Goal: Use online tool/utility: Utilize a website feature to perform a specific function

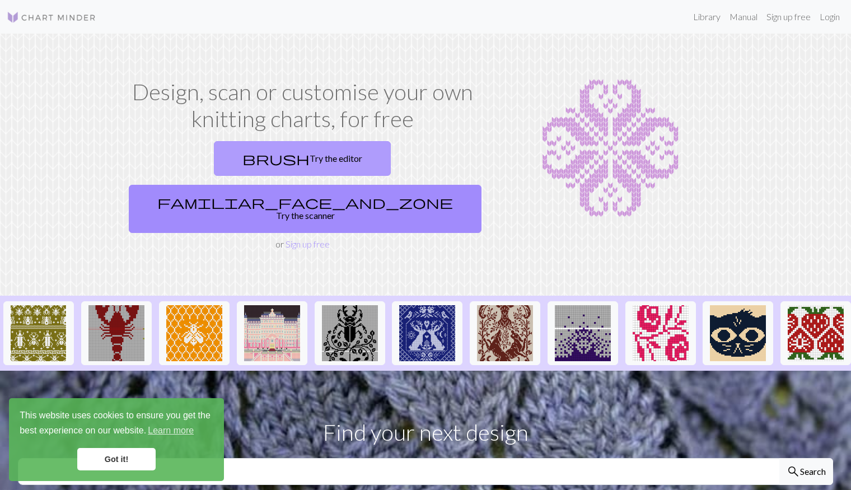
click at [233, 167] on link "brush Try the editor" at bounding box center [302, 158] width 177 height 35
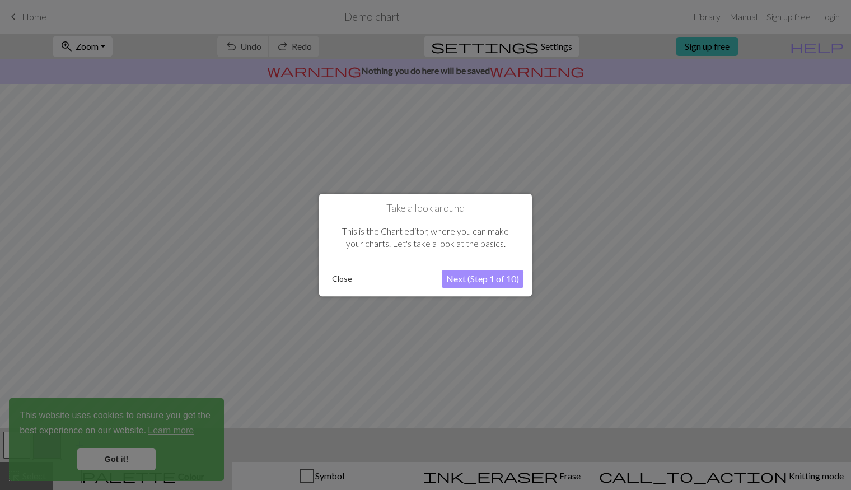
click at [349, 282] on button "Close" at bounding box center [341, 278] width 29 height 17
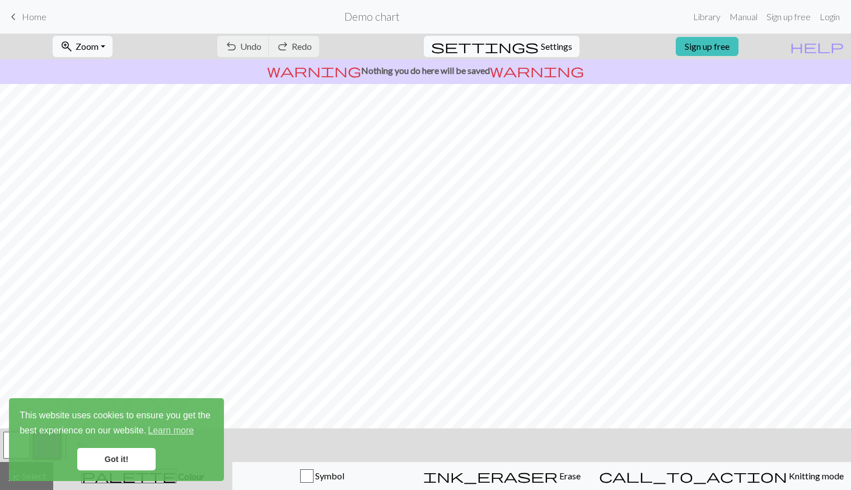
click at [129, 462] on link "Got it!" at bounding box center [116, 459] width 78 height 22
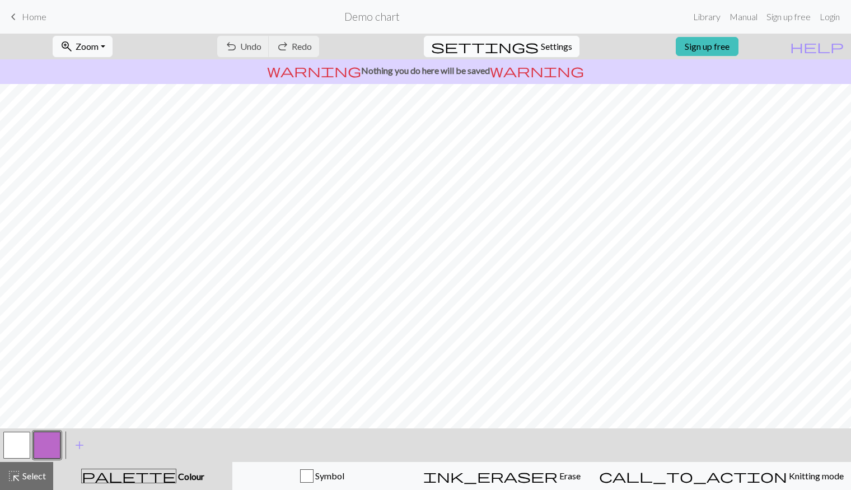
click at [544, 48] on span "Settings" at bounding box center [556, 46] width 31 height 13
select select "aran"
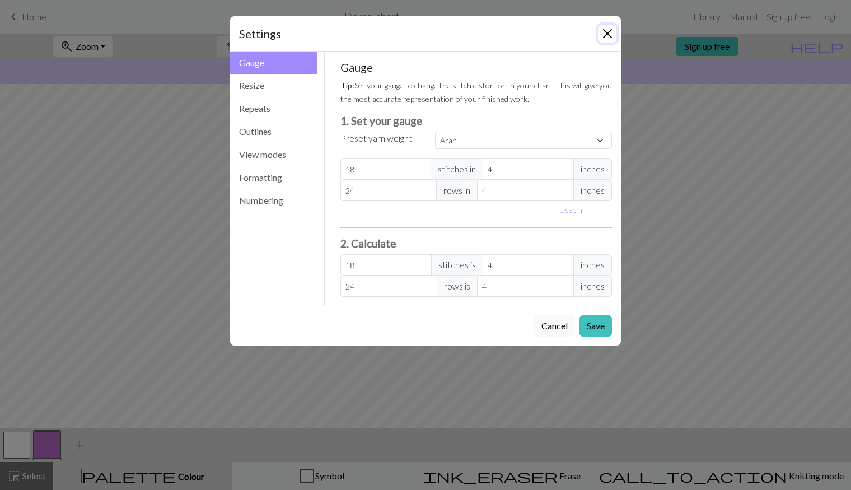
click at [608, 33] on button "Close" at bounding box center [607, 34] width 18 height 18
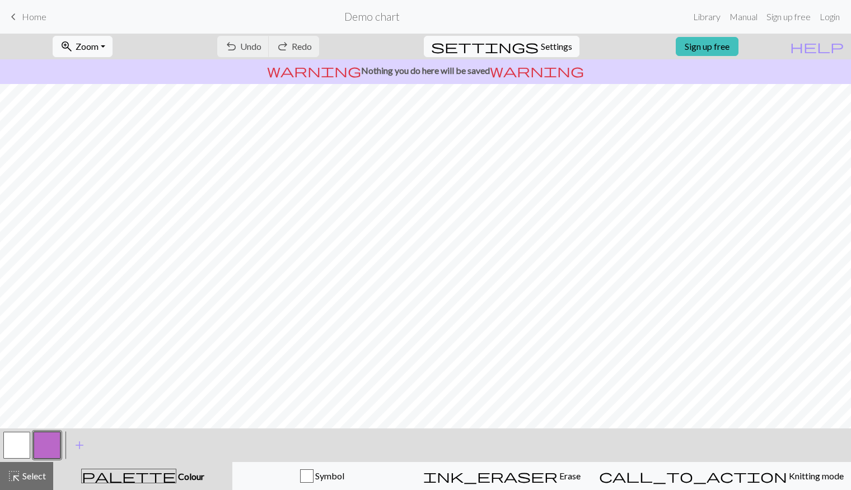
click at [7, 23] on span "keyboard_arrow_left" at bounding box center [13, 17] width 13 height 16
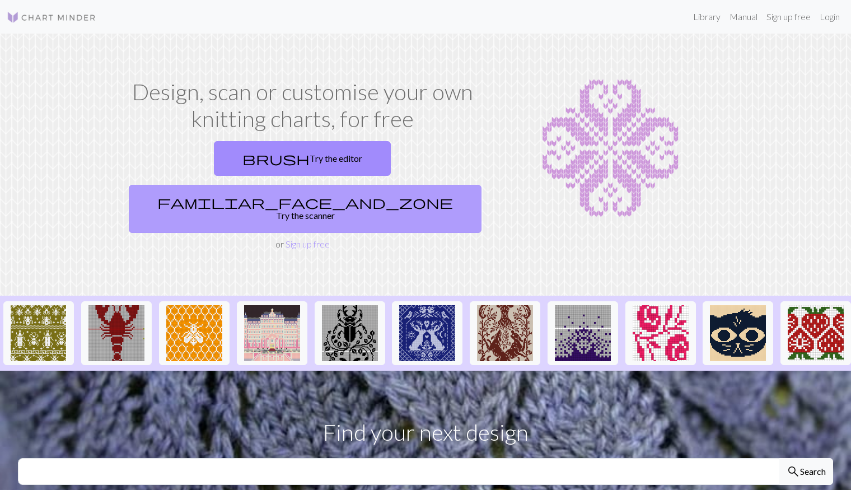
click at [354, 185] on link "familiar_face_and_zone Try the scanner" at bounding box center [305, 209] width 353 height 48
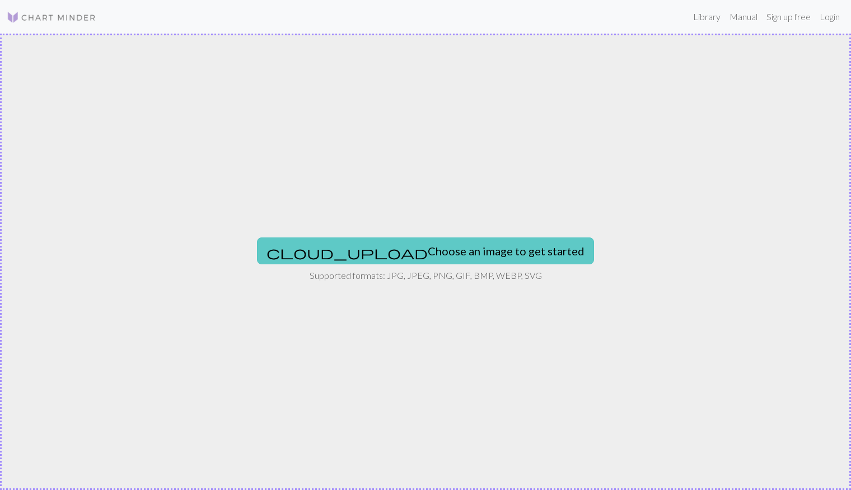
click at [378, 249] on button "cloud_upload Choose an image to get started" at bounding box center [425, 250] width 337 height 27
click at [422, 251] on button "cloud_upload Choose an image to get started" at bounding box center [425, 250] width 337 height 27
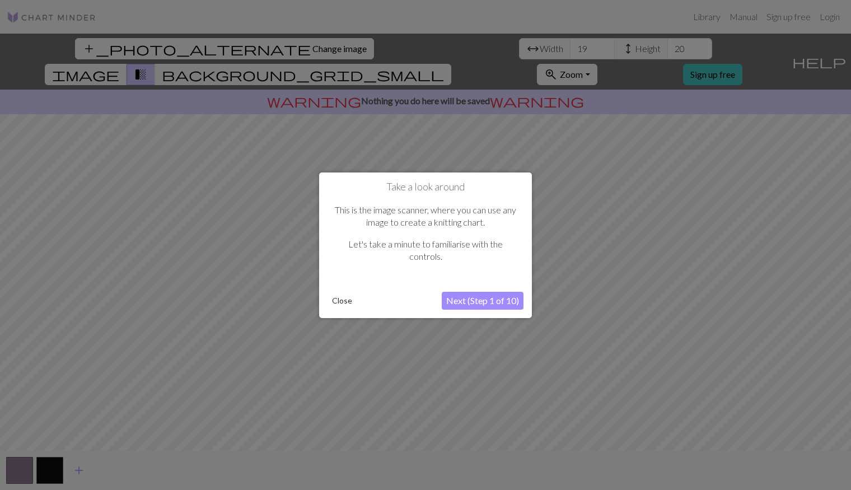
click at [490, 302] on button "Next (Step 1 of 10)" at bounding box center [483, 301] width 82 height 18
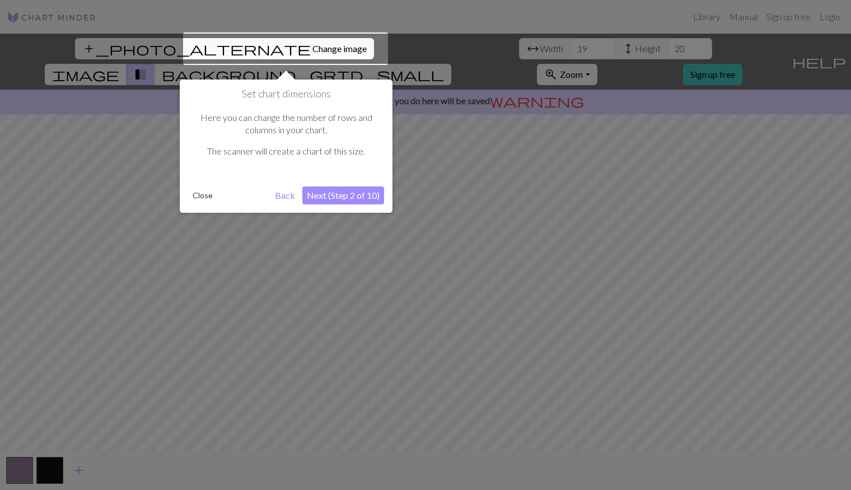
click at [207, 196] on button "Close" at bounding box center [202, 195] width 29 height 17
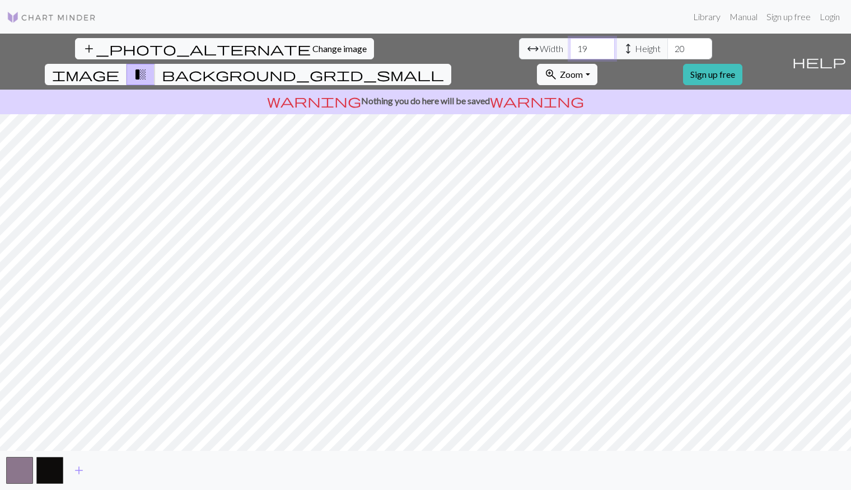
click at [570, 51] on input "19" at bounding box center [592, 48] width 45 height 21
click at [570, 43] on input "20" at bounding box center [592, 48] width 45 height 21
click at [570, 43] on input "21" at bounding box center [592, 48] width 45 height 21
click at [570, 43] on input "22" at bounding box center [592, 48] width 45 height 21
click at [570, 43] on input "23" at bounding box center [592, 48] width 45 height 21
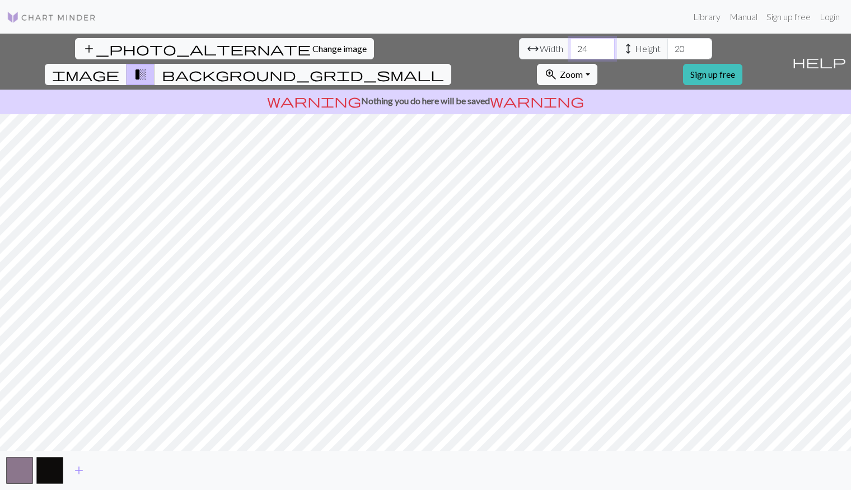
click at [570, 43] on input "24" at bounding box center [592, 48] width 45 height 21
click at [570, 43] on input "25" at bounding box center [592, 48] width 45 height 21
click at [570, 43] on input "26" at bounding box center [592, 48] width 45 height 21
click at [570, 43] on input "27" at bounding box center [592, 48] width 45 height 21
click at [570, 43] on input "28" at bounding box center [592, 48] width 45 height 21
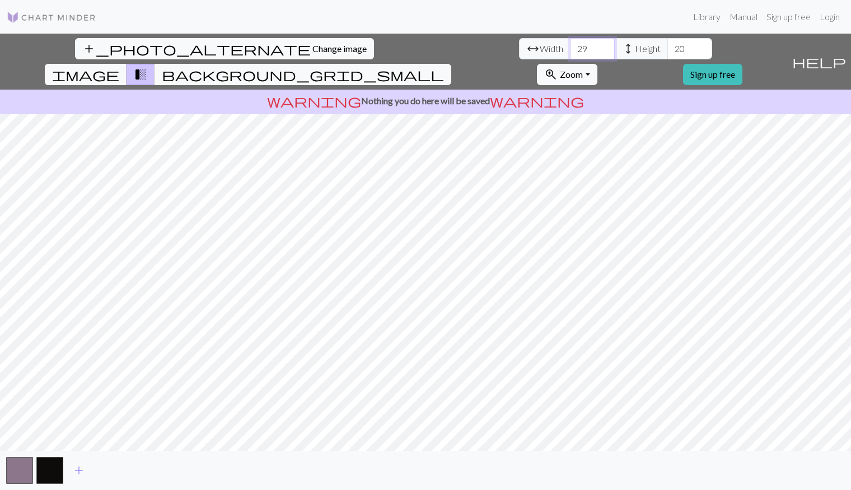
click at [570, 43] on input "29" at bounding box center [592, 48] width 45 height 21
type input "30"
click at [570, 43] on input "30" at bounding box center [592, 48] width 45 height 21
click at [667, 43] on input "21" at bounding box center [689, 48] width 45 height 21
click at [667, 43] on input "22" at bounding box center [689, 48] width 45 height 21
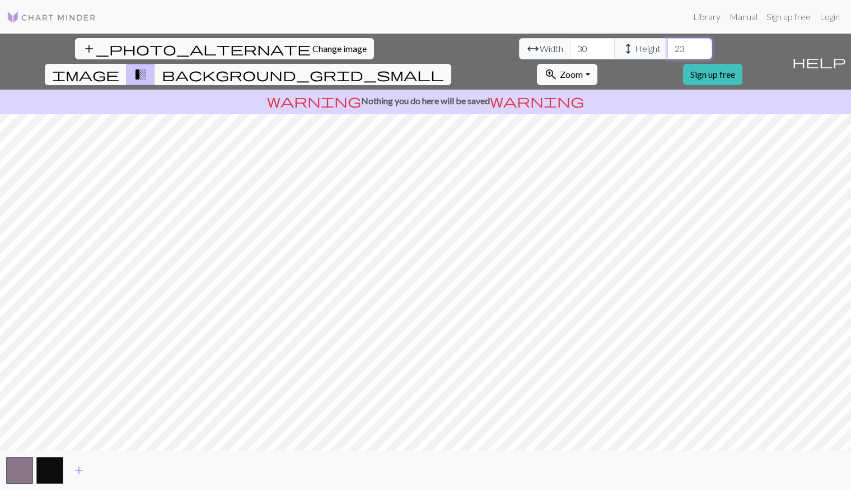
click at [667, 43] on input "23" at bounding box center [689, 48] width 45 height 21
click at [667, 43] on input "24" at bounding box center [689, 48] width 45 height 21
click at [667, 43] on input "25" at bounding box center [689, 48] width 45 height 21
click at [667, 43] on input "26" at bounding box center [689, 48] width 45 height 21
click at [667, 43] on input "27" at bounding box center [689, 48] width 45 height 21
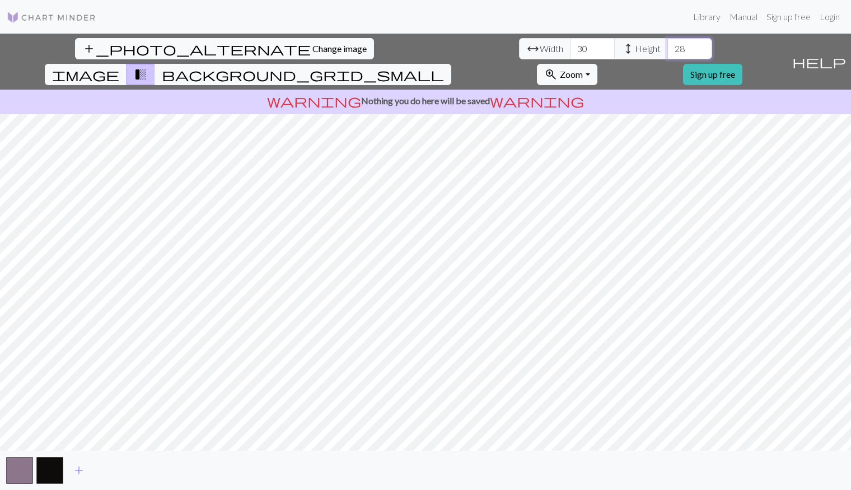
click at [667, 43] on input "28" at bounding box center [689, 48] width 45 height 21
click at [667, 43] on input "29" at bounding box center [689, 48] width 45 height 21
click at [667, 43] on input "30" at bounding box center [689, 48] width 45 height 21
click at [444, 67] on span "background_grid_small" at bounding box center [303, 75] width 282 height 16
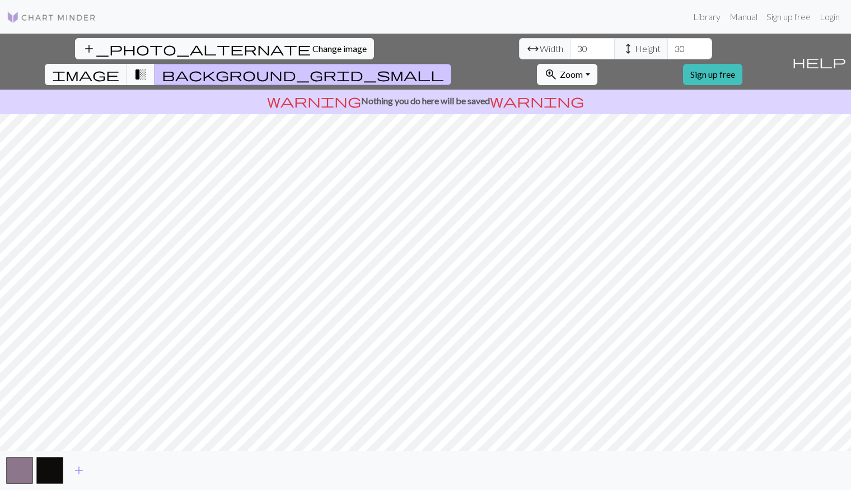
click at [147, 67] on span "transition_fade" at bounding box center [140, 75] width 13 height 16
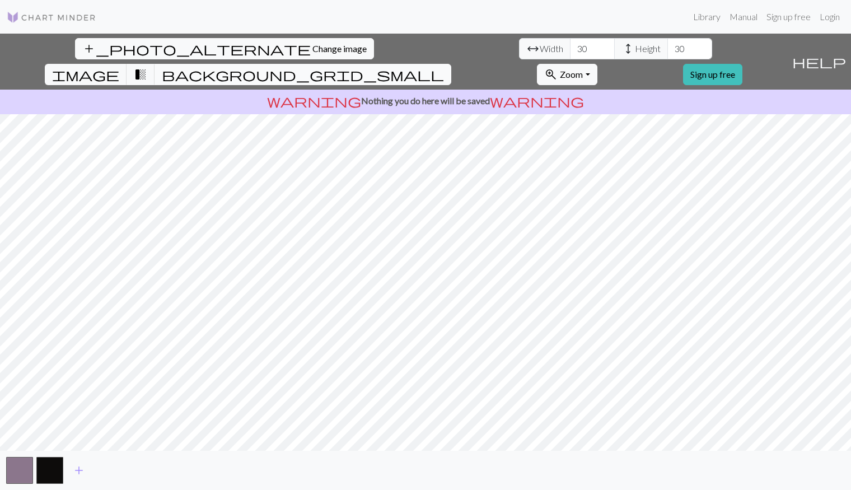
click at [444, 67] on span "background_grid_small" at bounding box center [303, 75] width 282 height 16
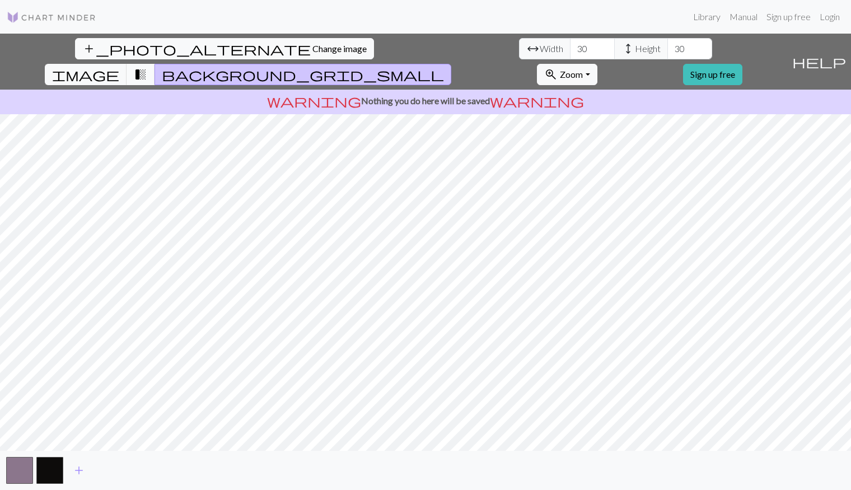
click at [155, 64] on button "transition_fade" at bounding box center [140, 74] width 29 height 21
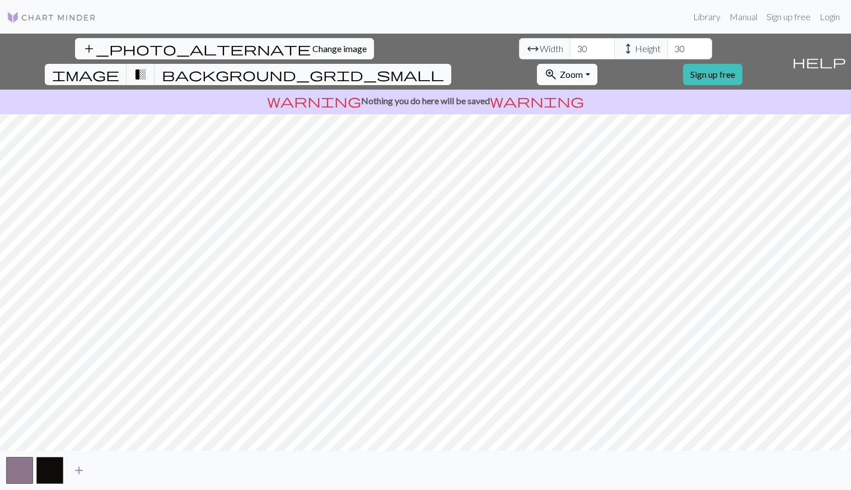
click at [77, 469] on span "add" at bounding box center [78, 470] width 13 height 16
click at [107, 470] on span "add" at bounding box center [108, 470] width 13 height 16
click at [667, 46] on input "31" at bounding box center [689, 48] width 45 height 21
click at [667, 46] on input "32" at bounding box center [689, 48] width 45 height 21
click at [667, 46] on input "33" at bounding box center [689, 48] width 45 height 21
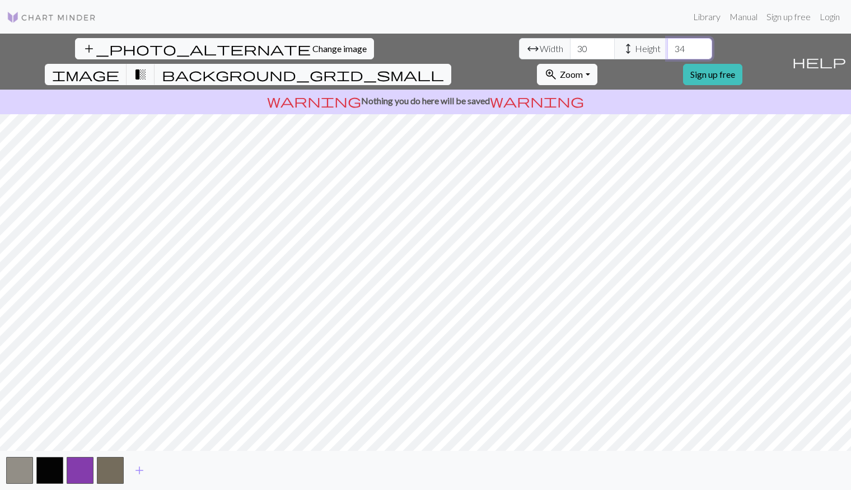
click at [667, 46] on input "34" at bounding box center [689, 48] width 45 height 21
click at [667, 46] on input "35" at bounding box center [689, 48] width 45 height 21
click at [667, 46] on input "36" at bounding box center [689, 48] width 45 height 21
click at [667, 46] on input "37" at bounding box center [689, 48] width 45 height 21
click at [667, 46] on input "38" at bounding box center [689, 48] width 45 height 21
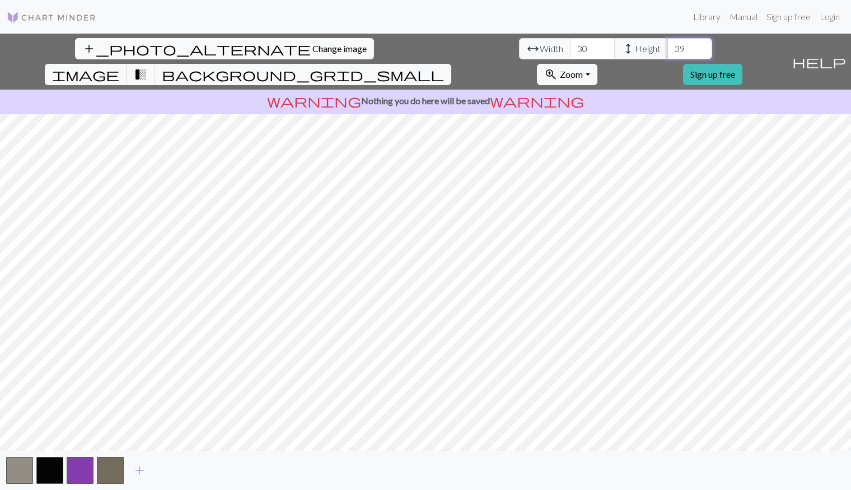
click at [667, 46] on input "39" at bounding box center [689, 48] width 45 height 21
click at [667, 46] on input "40" at bounding box center [689, 48] width 45 height 21
click at [667, 46] on input "41" at bounding box center [689, 48] width 45 height 21
click at [667, 46] on input "42" at bounding box center [689, 48] width 45 height 21
click at [667, 46] on input "43" at bounding box center [689, 48] width 45 height 21
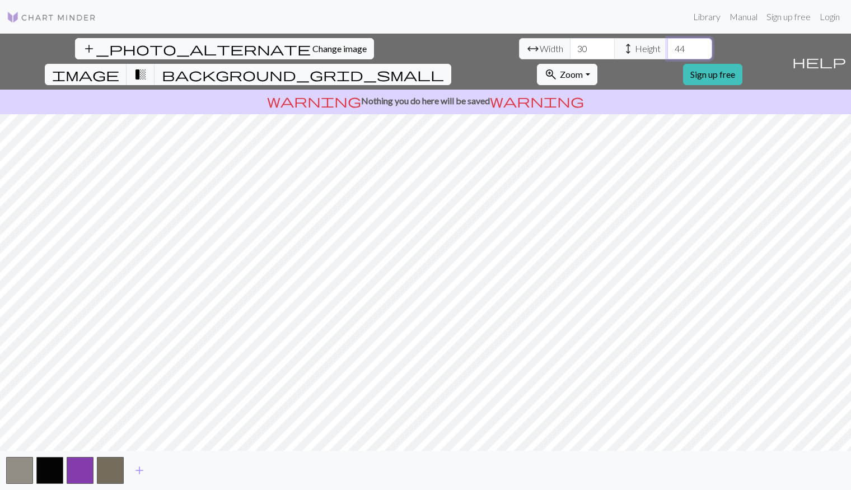
click at [667, 46] on input "44" at bounding box center [689, 48] width 45 height 21
click at [667, 46] on input "45" at bounding box center [689, 48] width 45 height 21
click at [667, 46] on input "46" at bounding box center [689, 48] width 45 height 21
click at [667, 46] on input "47" at bounding box center [689, 48] width 45 height 21
click at [667, 46] on input "48" at bounding box center [689, 48] width 45 height 21
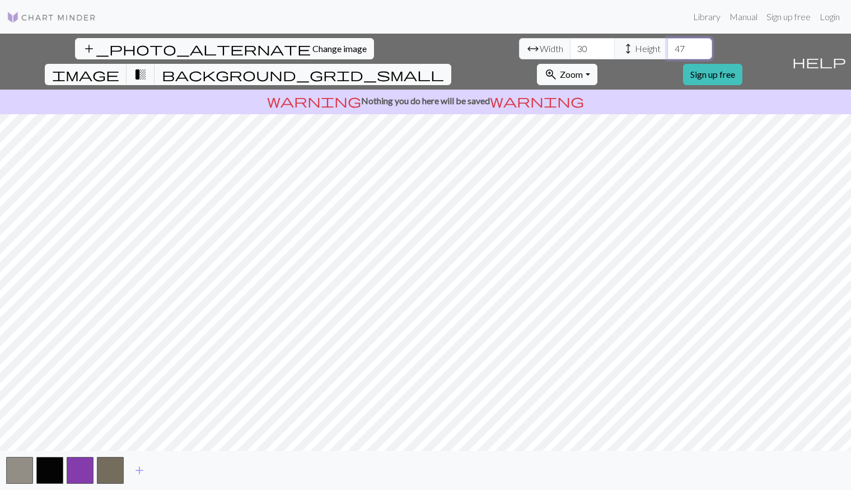
click at [667, 53] on input "47" at bounding box center [689, 48] width 45 height 21
click at [667, 53] on input "46" at bounding box center [689, 48] width 45 height 21
click at [667, 53] on input "45" at bounding box center [689, 48] width 45 height 21
click at [667, 53] on input "44" at bounding box center [689, 48] width 45 height 21
click at [667, 53] on input "43" at bounding box center [689, 48] width 45 height 21
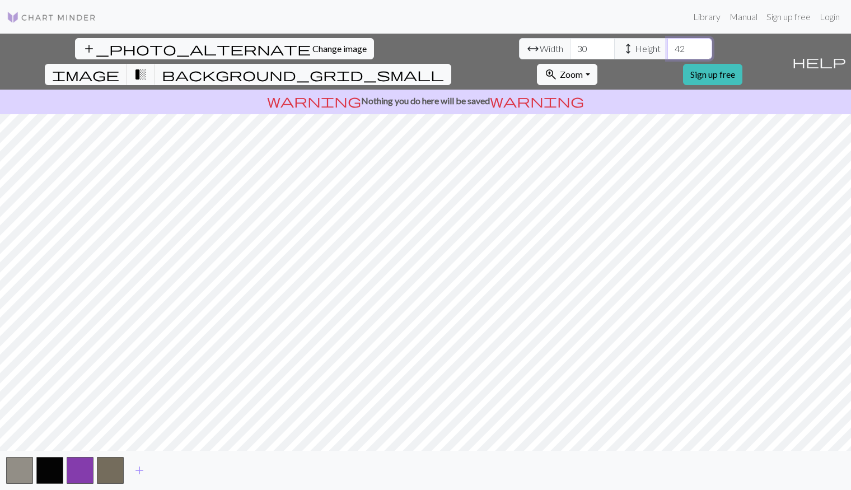
click at [667, 53] on input "42" at bounding box center [689, 48] width 45 height 21
click at [667, 53] on input "41" at bounding box center [689, 48] width 45 height 21
click at [667, 53] on input "40" at bounding box center [689, 48] width 45 height 21
click at [667, 46] on input "41" at bounding box center [689, 48] width 45 height 21
click at [667, 46] on input "42" at bounding box center [689, 48] width 45 height 21
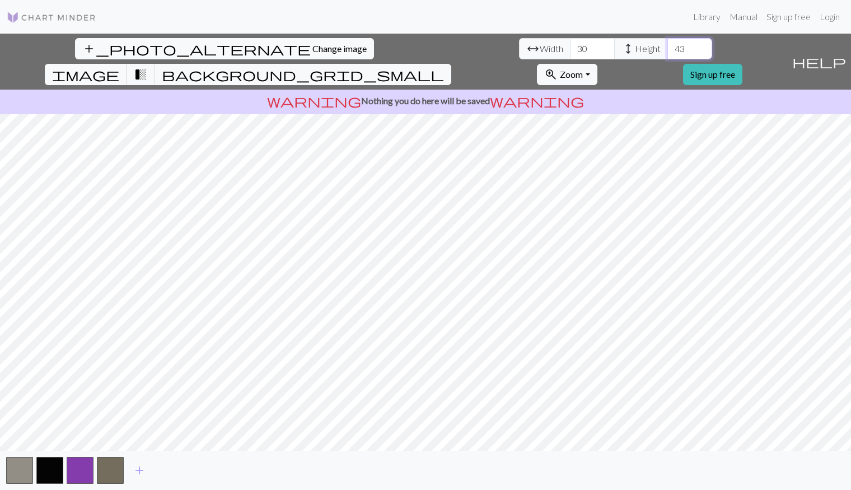
click at [667, 46] on input "43" at bounding box center [689, 48] width 45 height 21
click at [667, 46] on input "44" at bounding box center [689, 48] width 45 height 21
click at [667, 46] on input "45" at bounding box center [689, 48] width 45 height 21
click at [667, 46] on input "46" at bounding box center [689, 48] width 45 height 21
click at [667, 46] on input "47" at bounding box center [689, 48] width 45 height 21
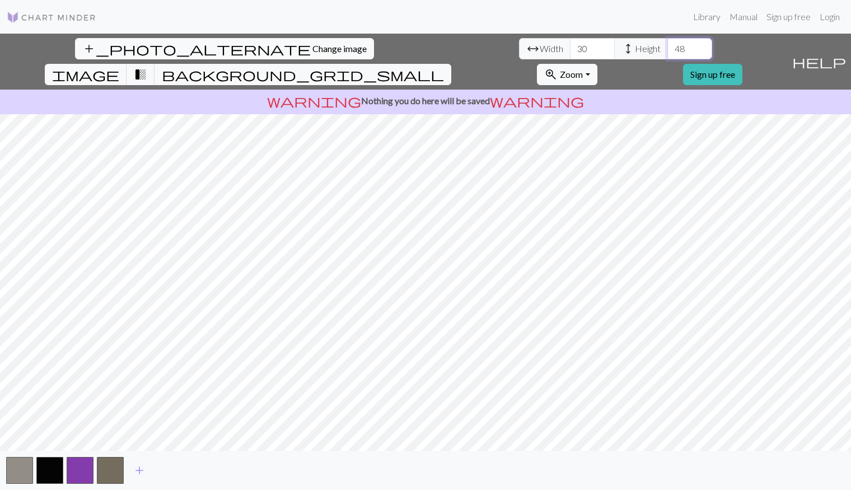
click at [667, 46] on input "48" at bounding box center [689, 48] width 45 height 21
click at [667, 46] on input "49" at bounding box center [689, 48] width 45 height 21
click at [667, 46] on input "50" at bounding box center [689, 48] width 45 height 21
click at [667, 53] on input "49" at bounding box center [689, 48] width 45 height 21
click at [667, 53] on input "48" at bounding box center [689, 48] width 45 height 21
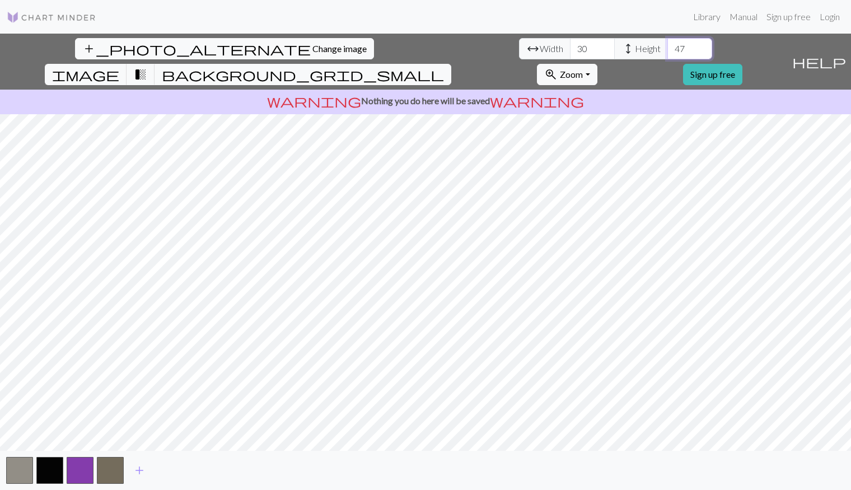
click at [667, 53] on input "47" at bounding box center [689, 48] width 45 height 21
click at [667, 53] on input "46" at bounding box center [689, 48] width 45 height 21
click at [667, 53] on input "45" at bounding box center [689, 48] width 45 height 21
click at [667, 53] on input "44" at bounding box center [689, 48] width 45 height 21
click at [667, 53] on input "43" at bounding box center [689, 48] width 45 height 21
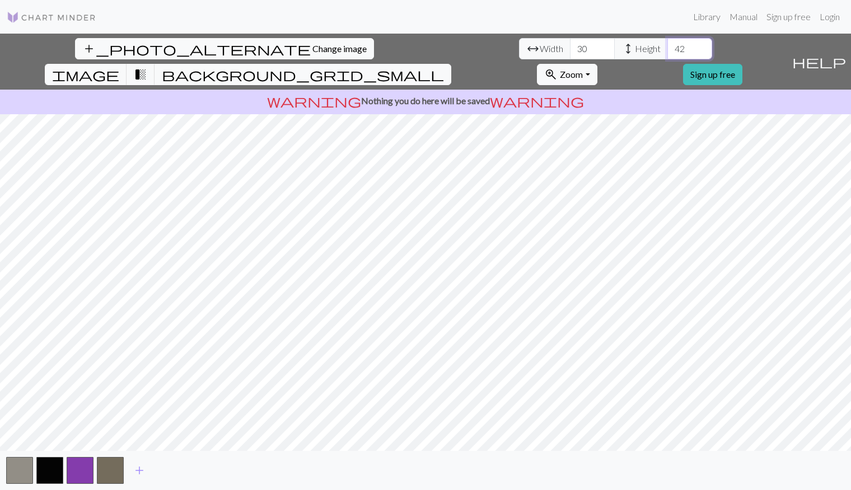
click at [667, 53] on input "42" at bounding box center [689, 48] width 45 height 21
click at [667, 53] on input "41" at bounding box center [689, 48] width 45 height 21
type input "40"
click at [667, 53] on input "40" at bounding box center [689, 48] width 45 height 21
click at [147, 67] on span "transition_fade" at bounding box center [140, 75] width 13 height 16
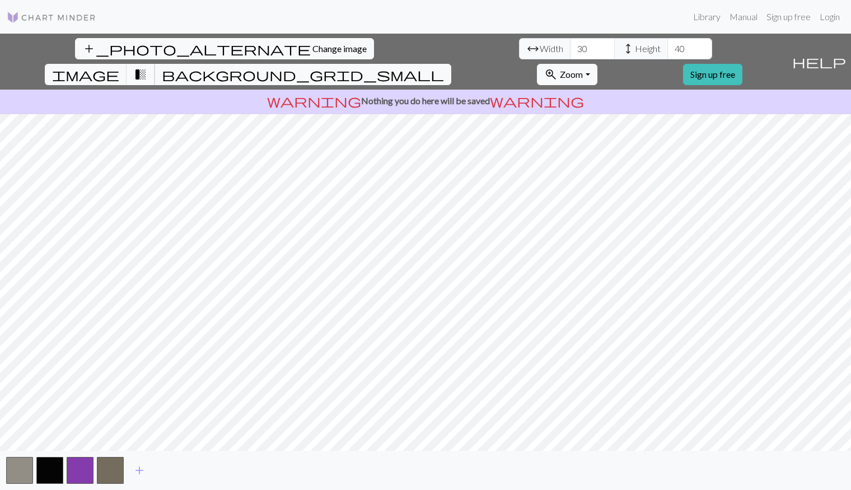
click at [147, 67] on span "transition_fade" at bounding box center [140, 75] width 13 height 16
click at [119, 67] on span "image" at bounding box center [85, 75] width 67 height 16
click at [147, 67] on span "transition_fade" at bounding box center [140, 75] width 13 height 16
click at [444, 67] on span "background_grid_small" at bounding box center [303, 75] width 282 height 16
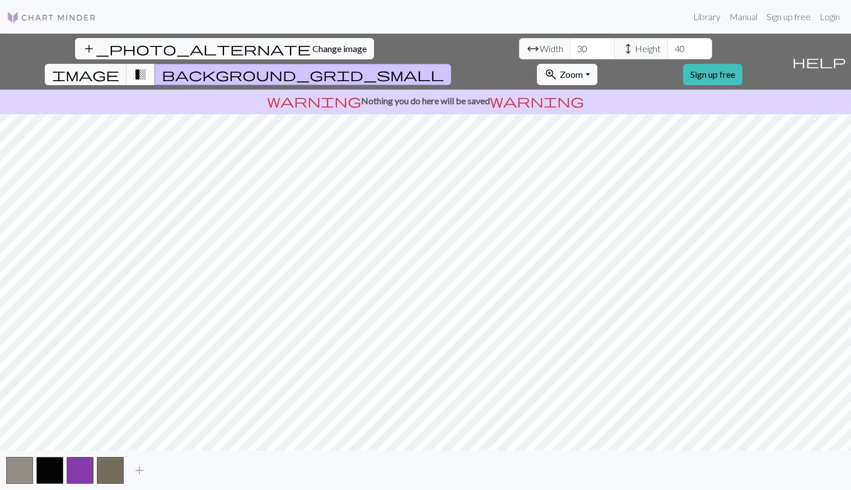
click at [147, 67] on span "transition_fade" at bounding box center [140, 75] width 13 height 16
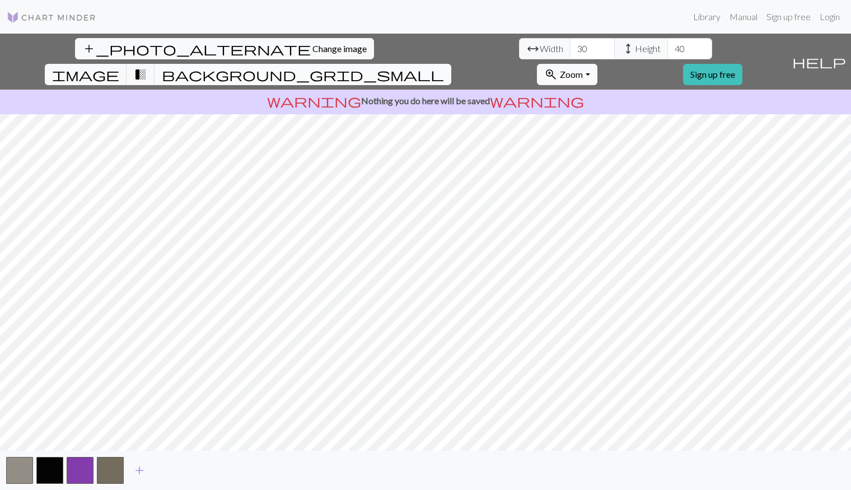
click at [444, 67] on span "background_grid_small" at bounding box center [303, 75] width 282 height 16
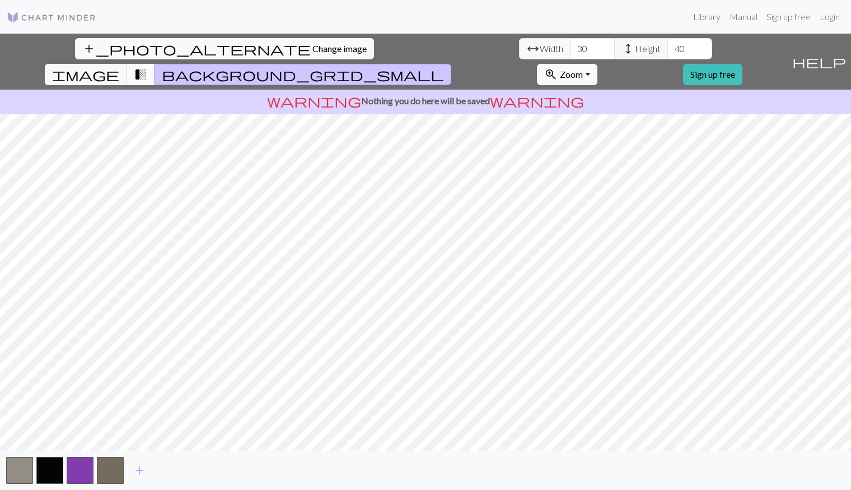
click at [155, 64] on button "transition_fade" at bounding box center [140, 74] width 29 height 21
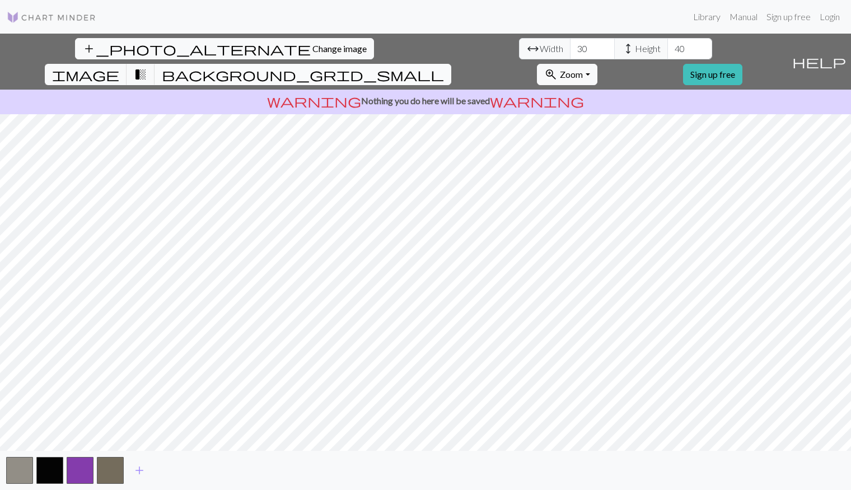
click at [444, 67] on span "background_grid_small" at bounding box center [303, 75] width 282 height 16
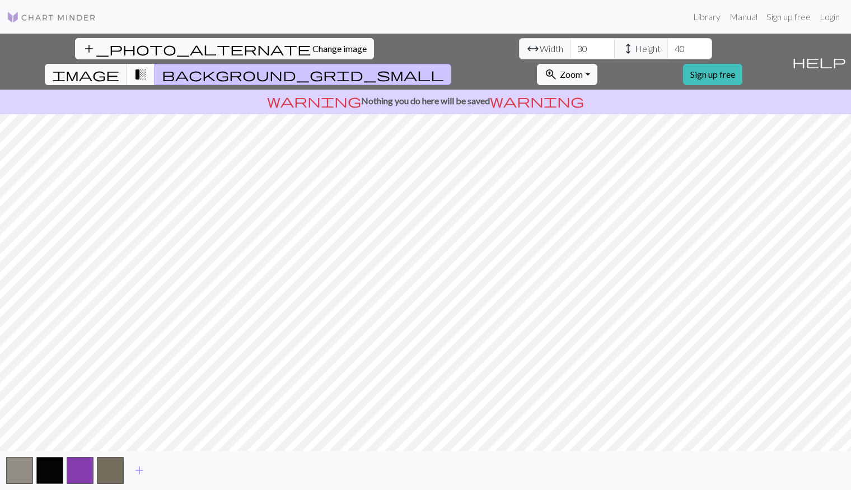
click at [147, 67] on span "transition_fade" at bounding box center [140, 75] width 13 height 16
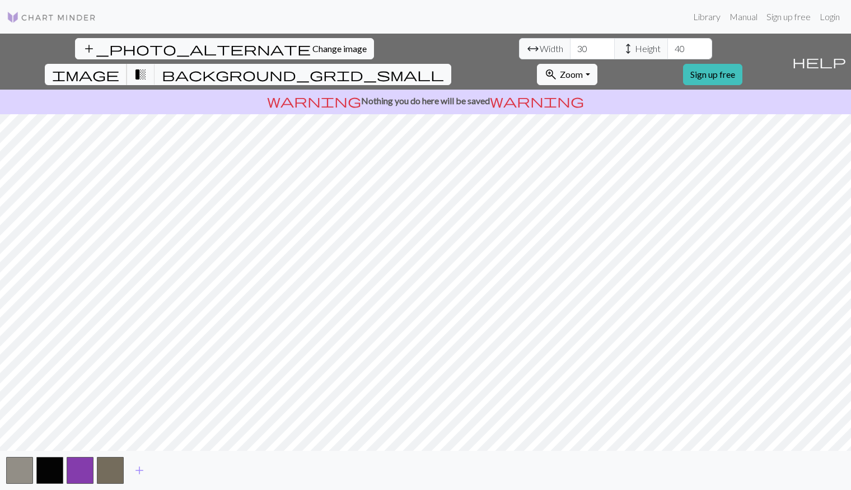
click at [119, 67] on span "image" at bounding box center [85, 75] width 67 height 16
click at [147, 67] on span "transition_fade" at bounding box center [140, 75] width 13 height 16
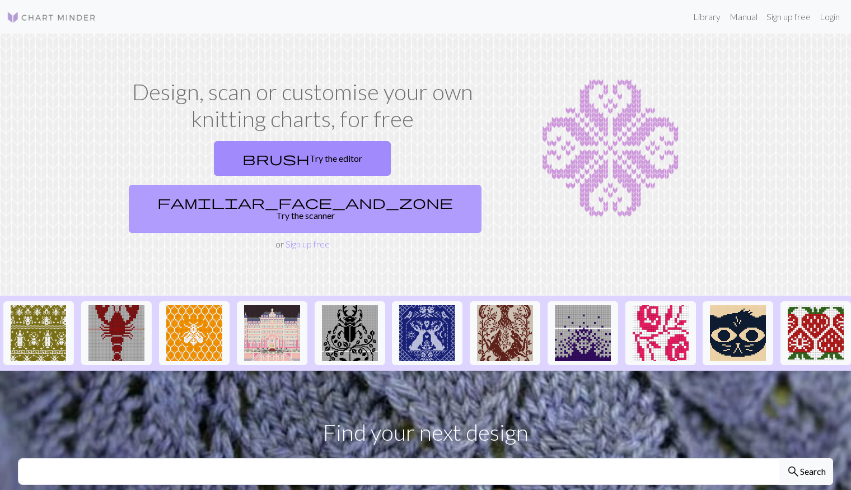
click at [351, 185] on link "familiar_face_and_zone Try the scanner" at bounding box center [305, 209] width 353 height 48
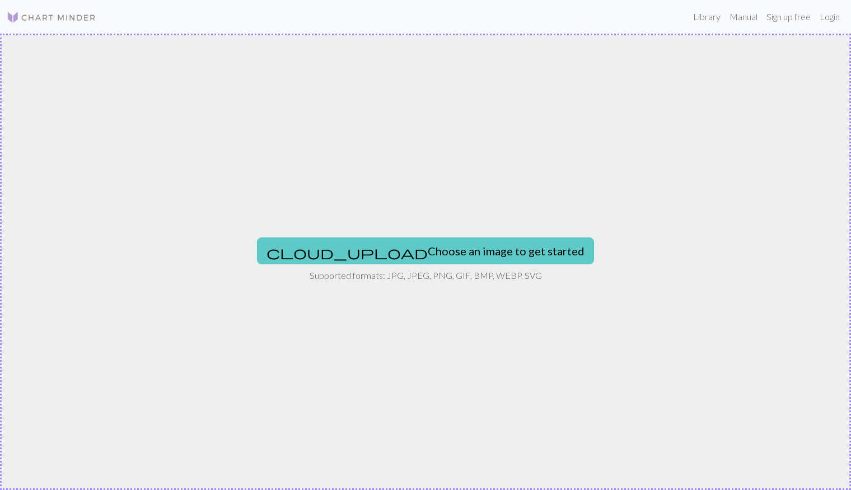
click at [415, 263] on button "cloud_upload Choose an image to get started" at bounding box center [425, 250] width 337 height 27
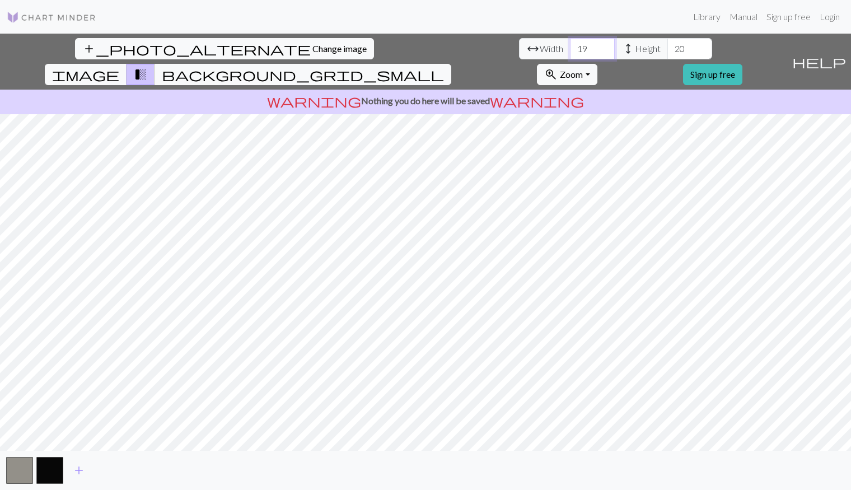
drag, startPoint x: 267, startPoint y: 47, endPoint x: 232, endPoint y: 48, distance: 35.3
click at [519, 48] on div "arrow_range Width 19 height Height 20" at bounding box center [615, 48] width 193 height 21
type input "30"
drag, startPoint x: 357, startPoint y: 44, endPoint x: 331, endPoint y: 44, distance: 26.3
click at [519, 44] on div "arrow_range Width 30 height Height 20" at bounding box center [615, 48] width 193 height 21
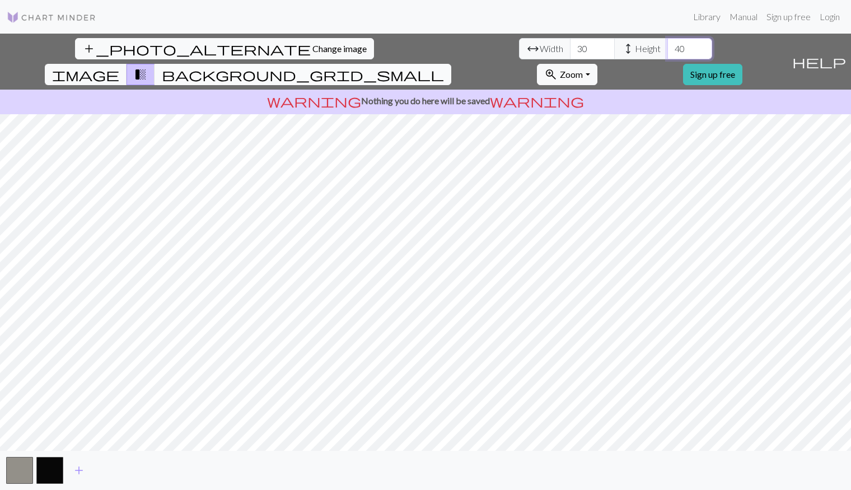
type input "40"
click at [444, 67] on span "background_grid_small" at bounding box center [303, 75] width 282 height 16
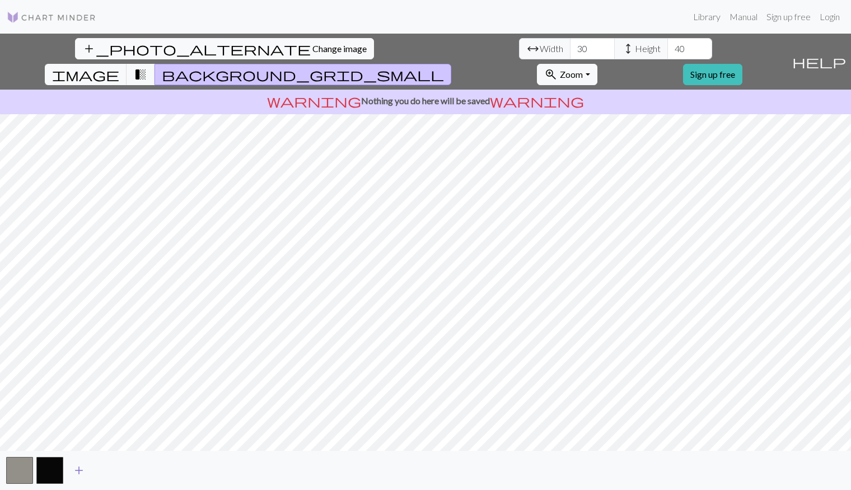
click at [81, 471] on span "add" at bounding box center [78, 470] width 13 height 16
click at [147, 67] on span "transition_fade" at bounding box center [140, 75] width 13 height 16
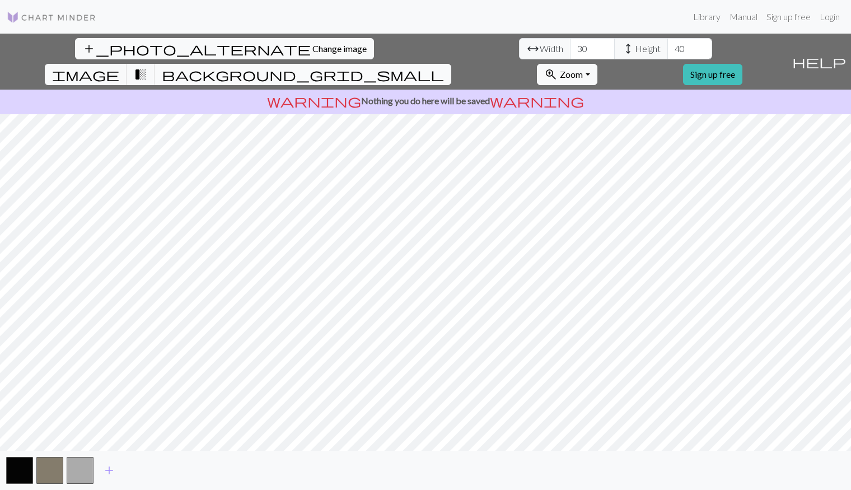
click at [444, 67] on span "background_grid_small" at bounding box center [303, 75] width 282 height 16
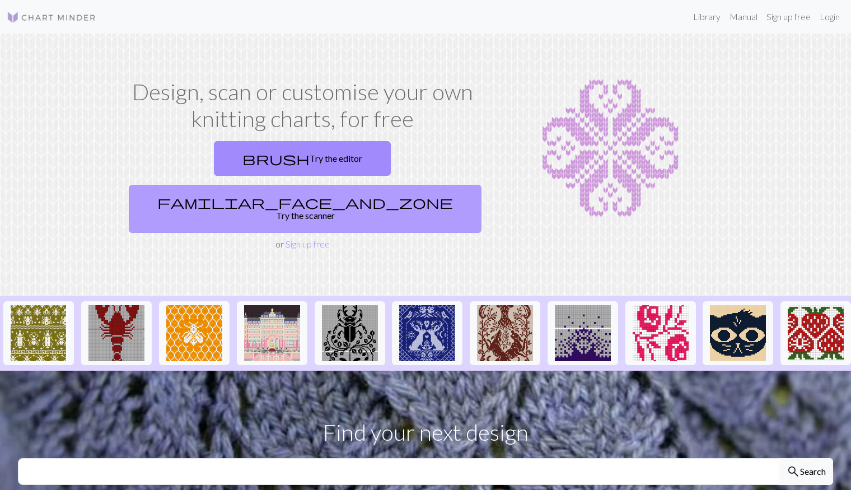
click at [382, 185] on link "familiar_face_and_zone Try the scanner" at bounding box center [305, 209] width 353 height 48
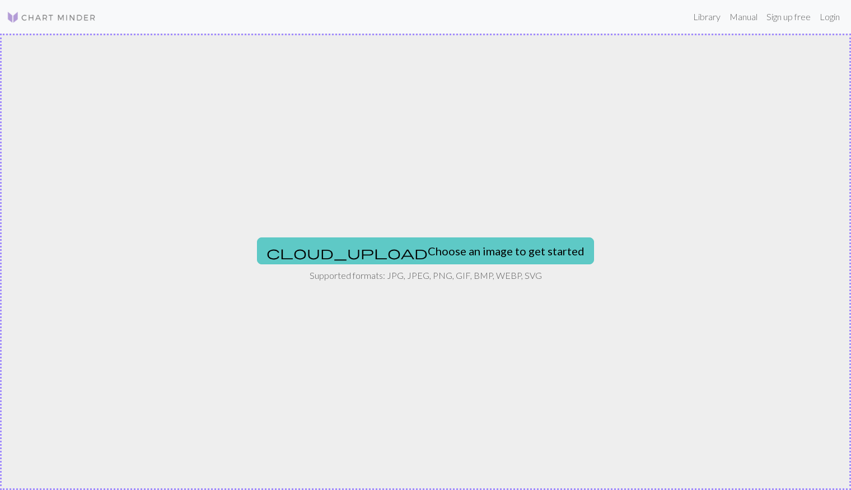
click at [398, 241] on button "cloud_upload Choose an image to get started" at bounding box center [425, 250] width 337 height 27
type input "C:\fakepath\splitrock.png"
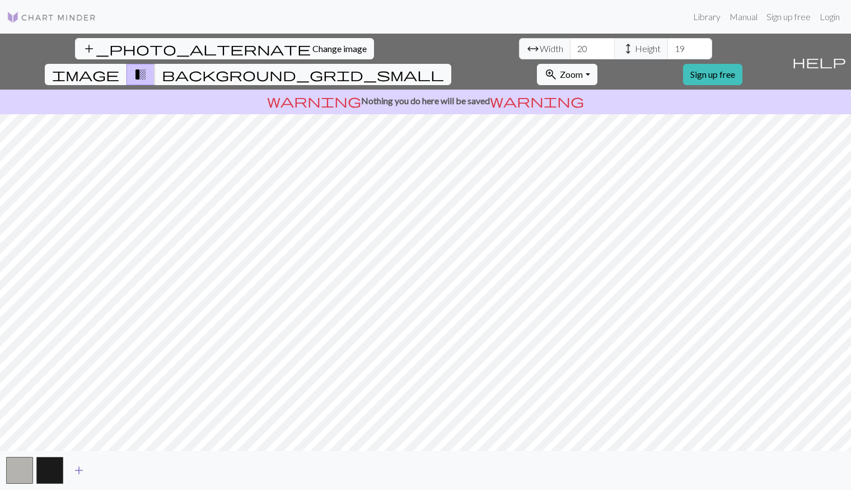
click at [76, 467] on span "add" at bounding box center [78, 470] width 13 height 16
click at [570, 55] on input "20" at bounding box center [592, 48] width 45 height 21
drag, startPoint x: 261, startPoint y: 48, endPoint x: 215, endPoint y: 48, distance: 45.9
click at [519, 48] on div "arrow_range Width 20 height Height 19" at bounding box center [615, 48] width 193 height 21
type input "30"
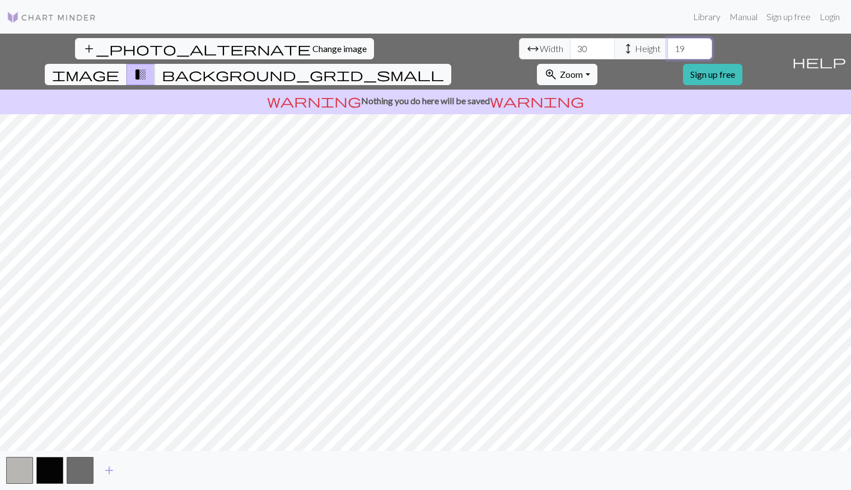
drag, startPoint x: 364, startPoint y: 45, endPoint x: 305, endPoint y: 49, distance: 59.4
click at [519, 49] on div "arrow_range Width 30 height Height 19" at bounding box center [615, 48] width 193 height 21
click at [107, 467] on span "add" at bounding box center [108, 470] width 13 height 16
click at [444, 67] on span "background_grid_small" at bounding box center [303, 75] width 282 height 16
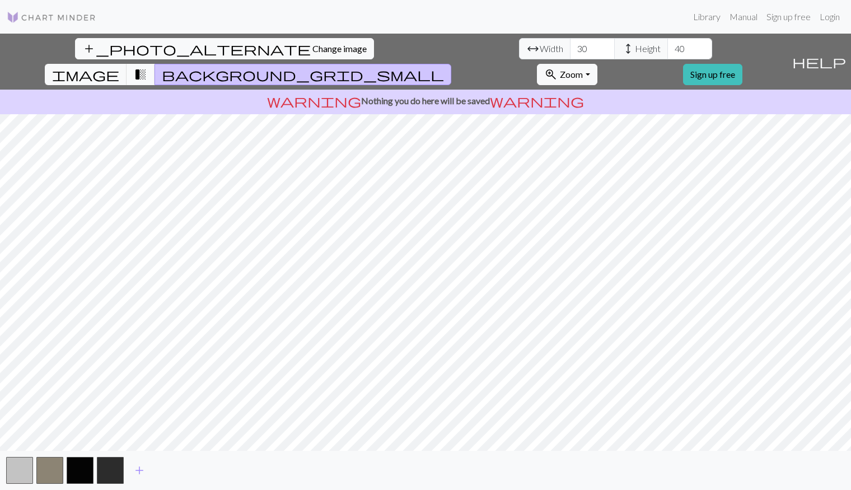
click at [147, 67] on span "transition_fade" at bounding box center [140, 75] width 13 height 16
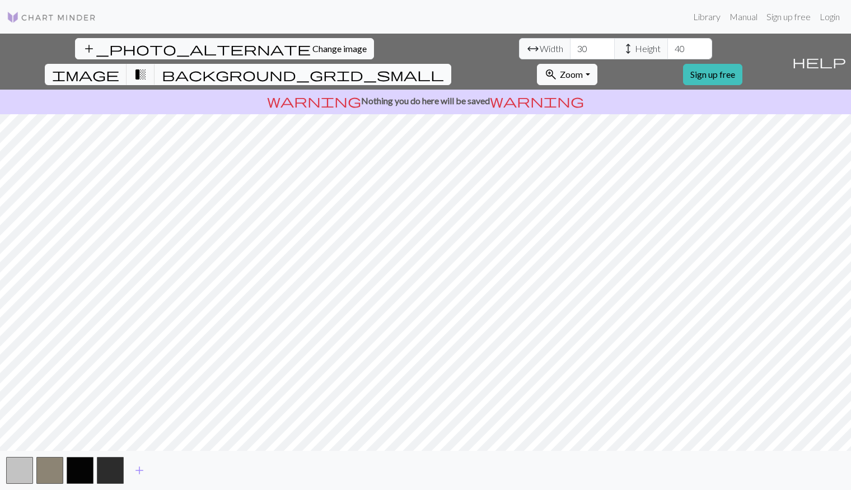
click at [451, 64] on button "background_grid_small" at bounding box center [302, 74] width 297 height 21
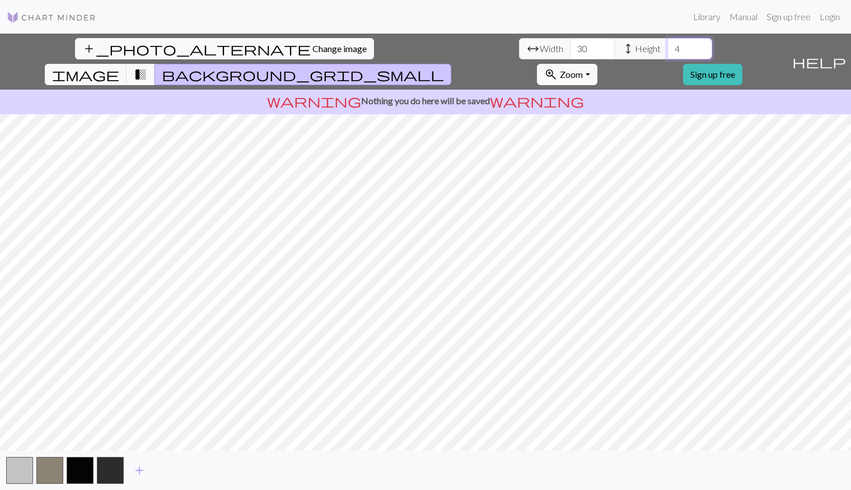
type input "40"
